Goal: Information Seeking & Learning: Understand process/instructions

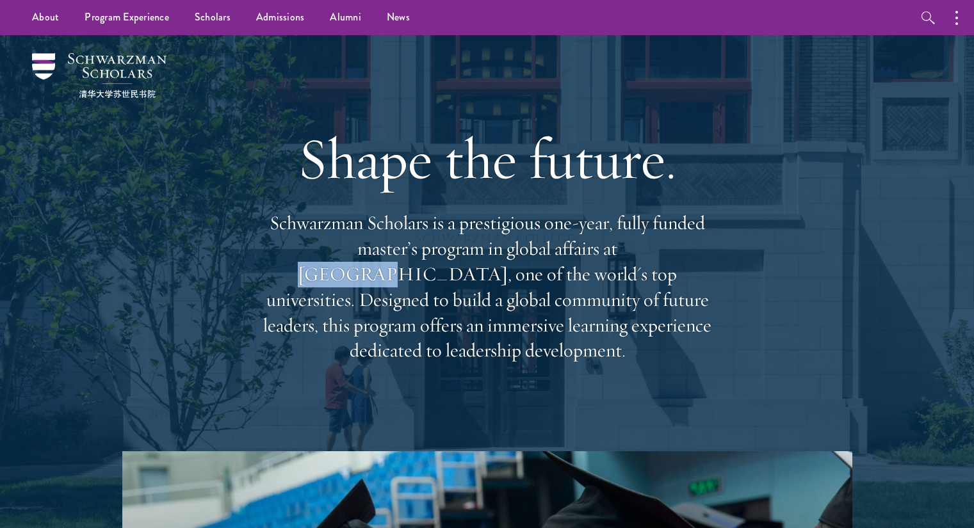
drag, startPoint x: 531, startPoint y: 263, endPoint x: 594, endPoint y: 263, distance: 62.1
click at [594, 263] on p "Schwarzman Scholars is a prestigious one-year, fully funded master’s program in…" at bounding box center [487, 287] width 461 height 153
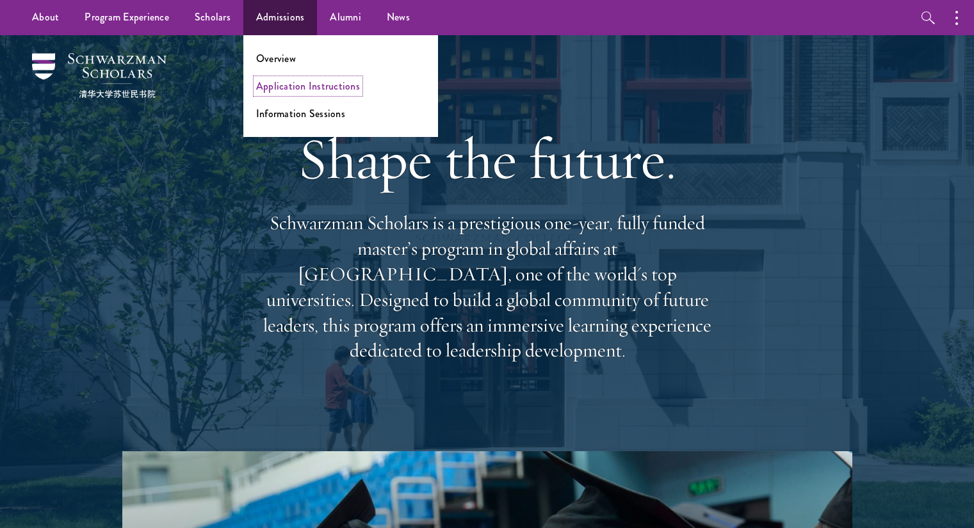
click at [304, 90] on link "Application Instructions" at bounding box center [308, 86] width 104 height 15
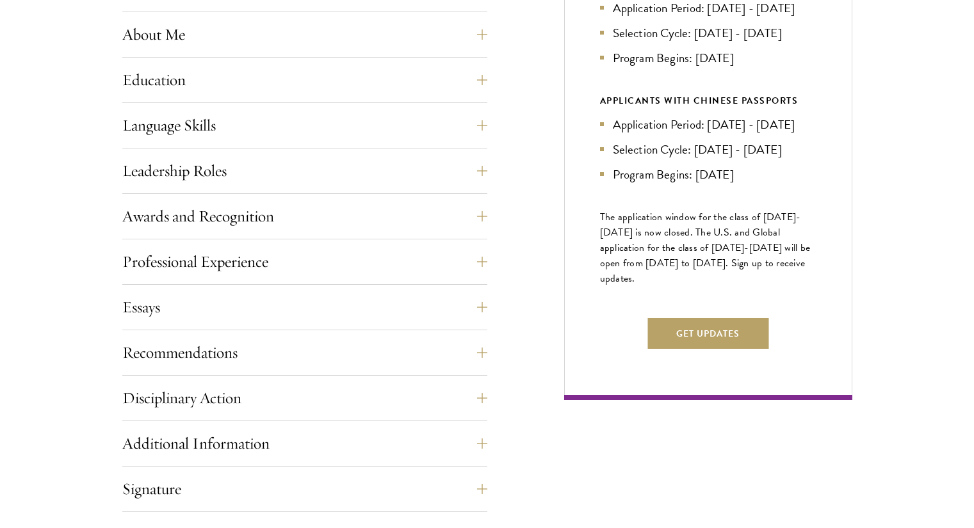
scroll to position [631, 0]
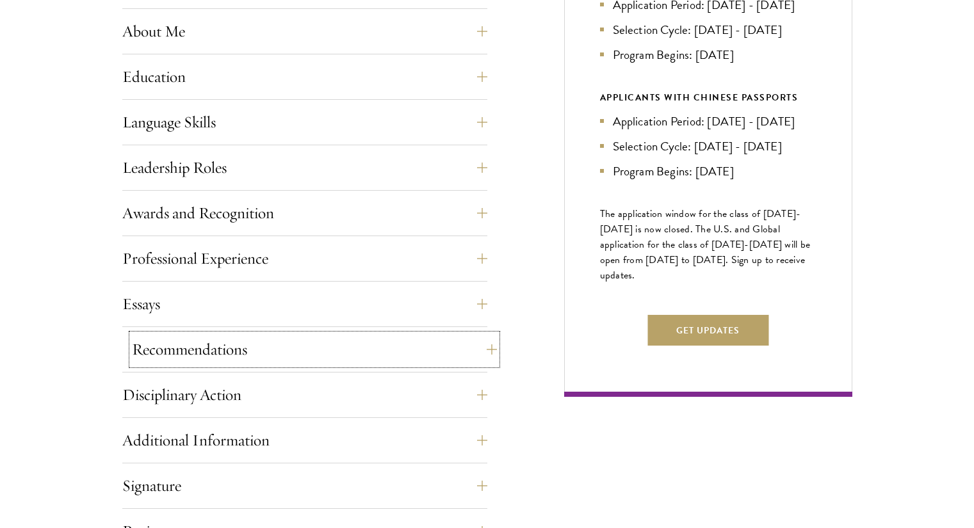
click at [322, 356] on button "Recommendations" at bounding box center [314, 349] width 365 height 31
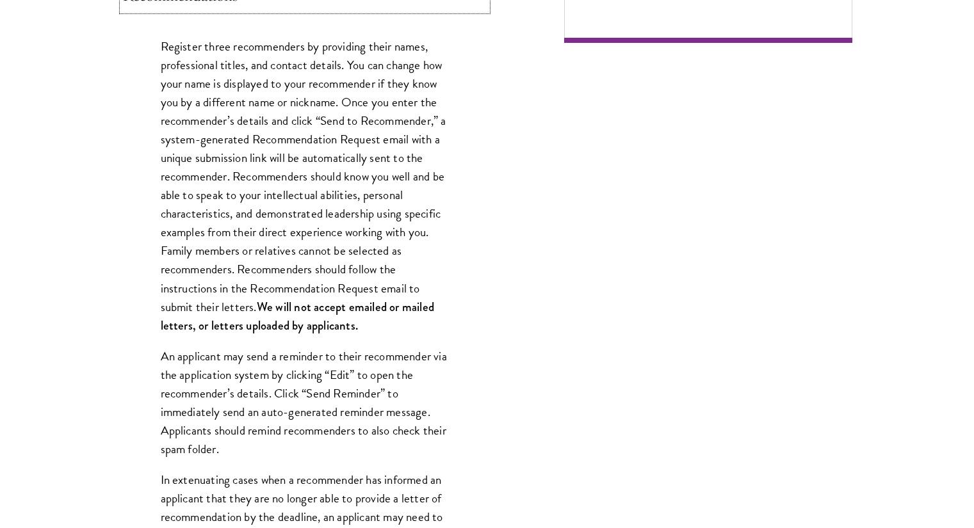
scroll to position [0, 0]
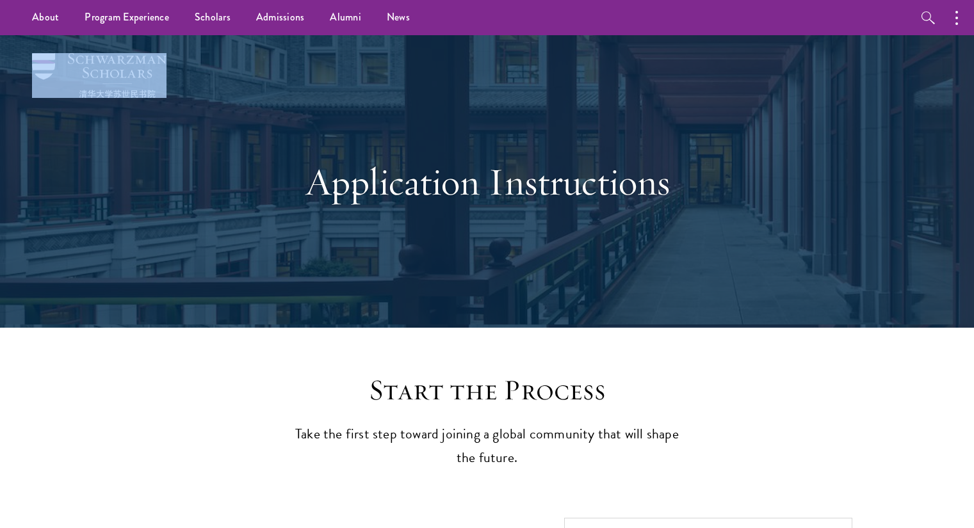
drag, startPoint x: 168, startPoint y: 63, endPoint x: 63, endPoint y: 69, distance: 105.1
click at [64, 69] on div "Application Instructions" at bounding box center [487, 181] width 846 height 293
drag, startPoint x: 249, startPoint y: 65, endPoint x: 201, endPoint y: 72, distance: 48.5
click at [249, 66] on div "Application Instructions" at bounding box center [487, 181] width 846 height 293
click at [295, 226] on div "Application Instructions" at bounding box center [487, 182] width 442 height 174
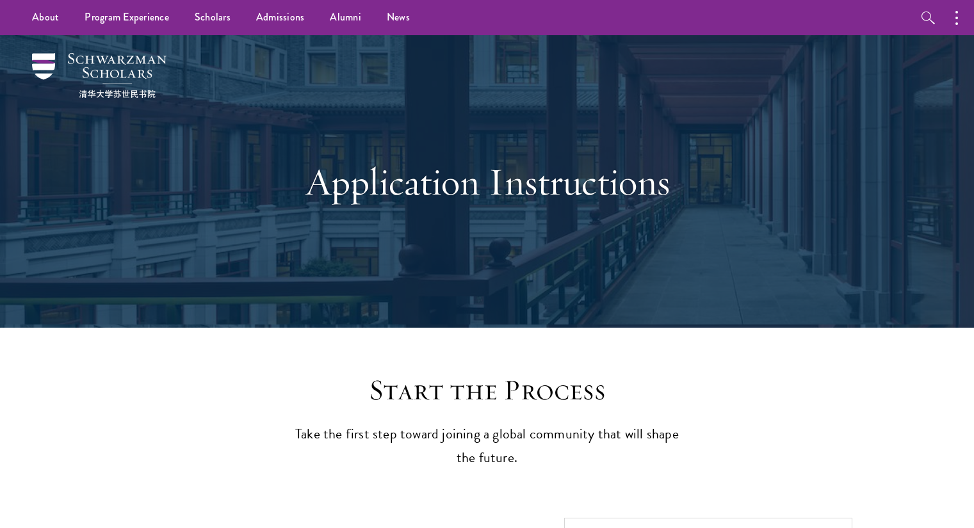
drag, startPoint x: 72, startPoint y: 56, endPoint x: 329, endPoint y: 109, distance: 262.2
click at [356, 111] on div "Application Instructions" at bounding box center [487, 182] width 442 height 174
